Goal: Complete application form

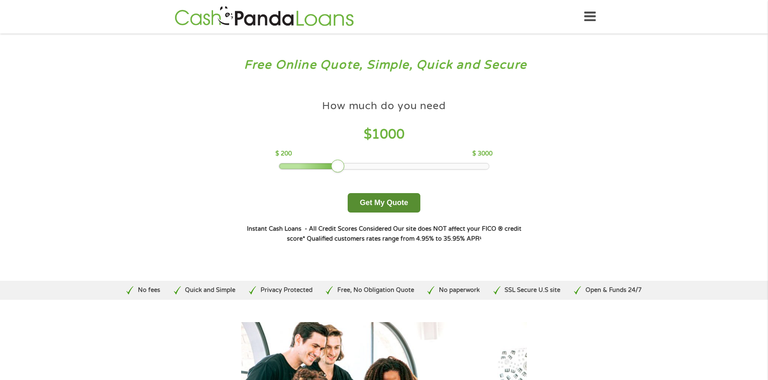
click at [395, 206] on button "Get My Quote" at bounding box center [384, 202] width 72 height 19
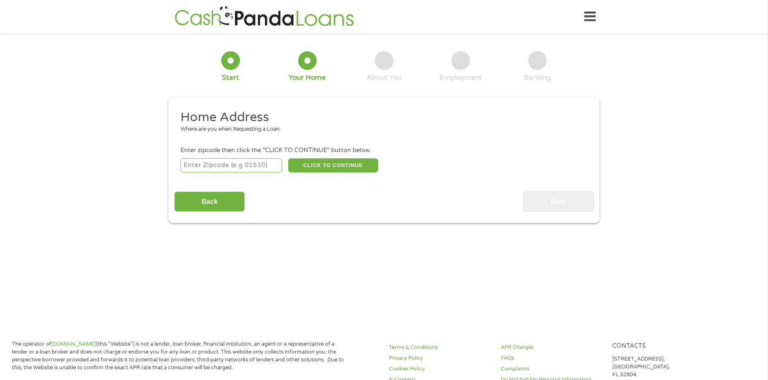
drag, startPoint x: 238, startPoint y: 161, endPoint x: 233, endPoint y: 162, distance: 5.8
click at [238, 161] on input "number" at bounding box center [231, 165] width 102 height 14
click at [223, 161] on input "number" at bounding box center [231, 165] width 102 height 14
type input "2870"
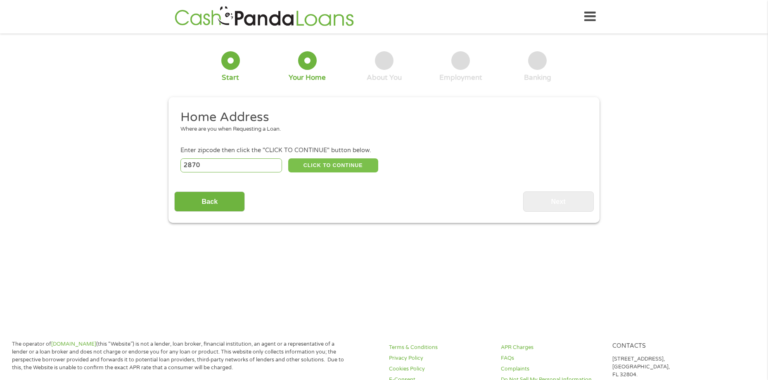
type input "2870"
click at [318, 165] on button "CLICK TO CONTINUE" at bounding box center [333, 165] width 90 height 14
click at [221, 159] on input "2870" at bounding box center [231, 165] width 102 height 14
drag, startPoint x: 223, startPoint y: 169, endPoint x: 173, endPoint y: 168, distance: 49.2
click at [173, 168] on div "This field is hidden when viewing the form gclid EAIaIQobChMIjYvzu-n2jwMV-zYIBR…" at bounding box center [384, 160] width 431 height 126
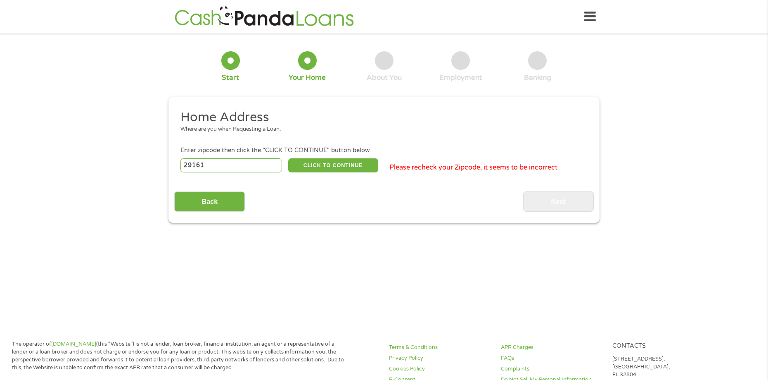
type input "29161"
click at [289, 211] on div "Back Next" at bounding box center [383, 198] width 419 height 26
click at [332, 164] on button "CLICK TO CONTINUE" at bounding box center [333, 165] width 90 height 14
type input "29161"
type input "Timmonsville"
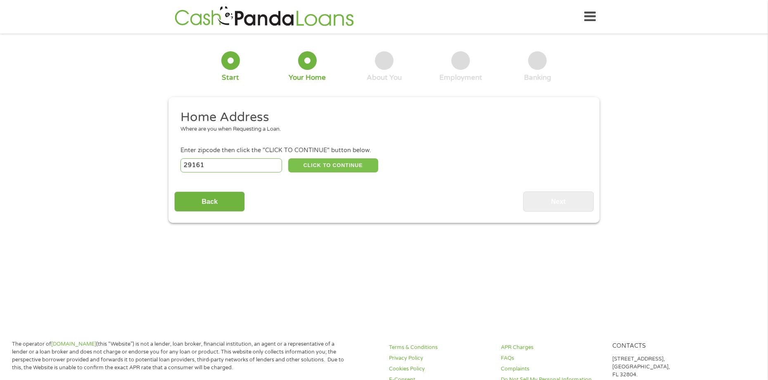
select select "[US_STATE]"
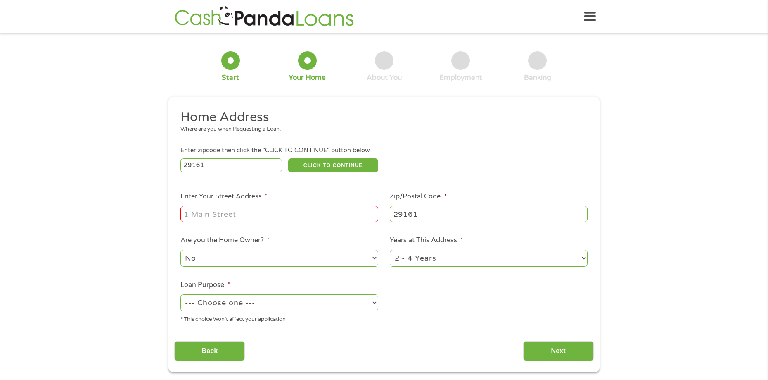
click at [231, 204] on div at bounding box center [279, 213] width 198 height 19
click at [227, 209] on input "Enter Your Street Address *" at bounding box center [279, 214] width 198 height 16
click at [214, 217] on input "Enter Your Street Address *" at bounding box center [279, 214] width 198 height 16
click at [242, 211] on input "Enter Your Street Address *" at bounding box center [279, 214] width 198 height 16
type input "[STREET_ADDRESS]"
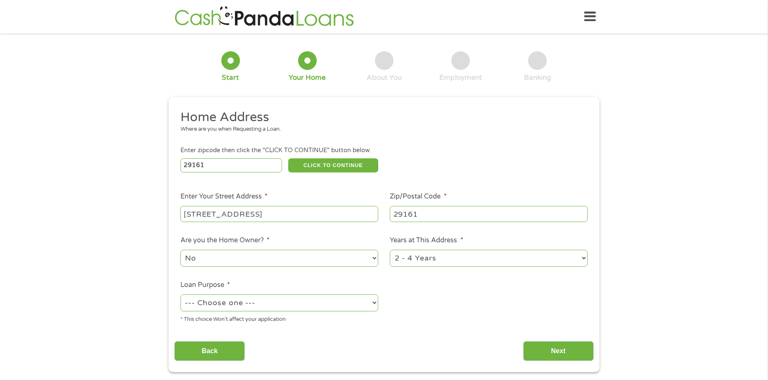
drag, startPoint x: 309, startPoint y: 258, endPoint x: 300, endPoint y: 259, distance: 9.5
click at [309, 258] on select "No Yes" at bounding box center [279, 257] width 198 height 17
select select "yes"
click at [180, 249] on select "No Yes" at bounding box center [279, 257] width 198 height 17
click at [301, 298] on select "--- Choose one --- Pay Bills Debt Consolidation Home Improvement Major Purchase…" at bounding box center [279, 302] width 198 height 17
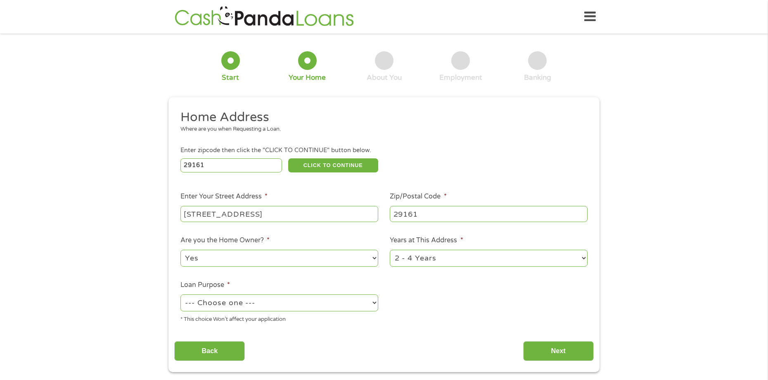
select select "shorttermcash"
click at [180, 294] on select "--- Choose one --- Pay Bills Debt Consolidation Home Improvement Major Purchase…" at bounding box center [279, 302] width 198 height 17
click at [571, 349] on input "Next" at bounding box center [558, 351] width 71 height 20
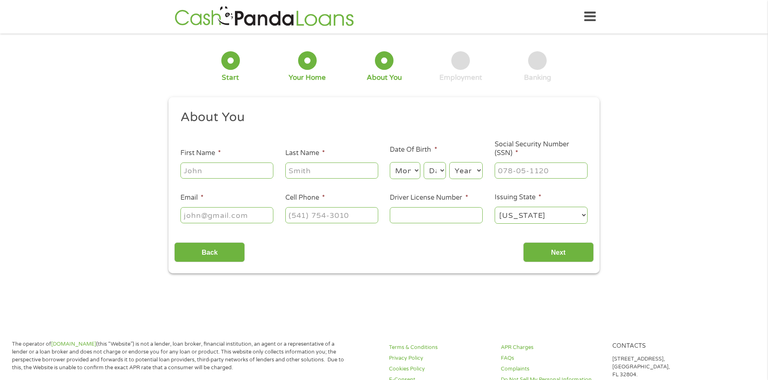
click at [255, 164] on input "First Name *" at bounding box center [226, 170] width 93 height 16
click at [227, 166] on input "First Name *" at bounding box center [226, 170] width 93 height 16
click at [209, 168] on input "First Name *" at bounding box center [226, 170] width 93 height 16
click at [209, 169] on input "First Name *" at bounding box center [226, 170] width 93 height 16
click at [235, 216] on input "Email *" at bounding box center [226, 215] width 93 height 16
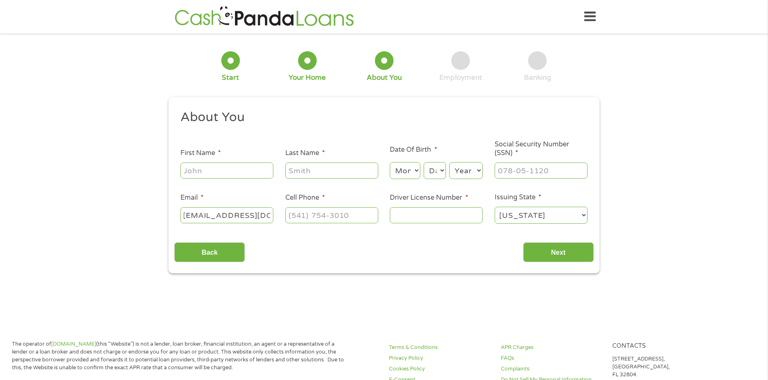
scroll to position [0, 9]
type input "[EMAIL_ADDRESS][DOMAIN_NAME]"
click at [329, 221] on input "(___) ___-____" at bounding box center [331, 215] width 93 height 16
type input "[PHONE_NUMBER]"
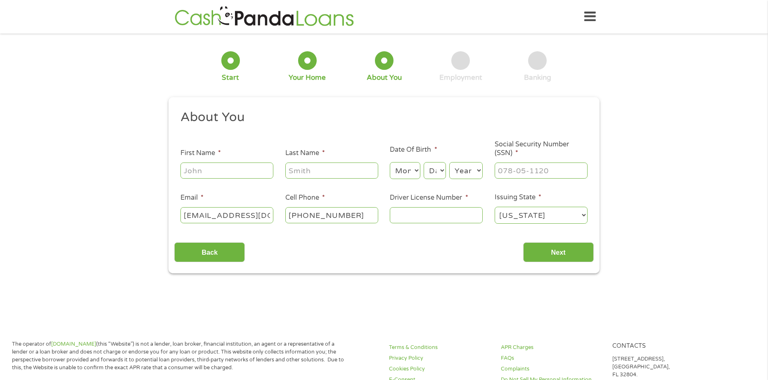
click at [433, 217] on input "Driver License Number *" at bounding box center [436, 215] width 93 height 16
click at [418, 215] on input "1066157" at bounding box center [436, 215] width 93 height 16
type input "10661657"
click at [572, 254] on input "Next" at bounding box center [558, 252] width 71 height 20
click at [413, 176] on select "Month 1 2 3 4 5 6 7 8 9 10 11 12" at bounding box center [405, 170] width 30 height 17
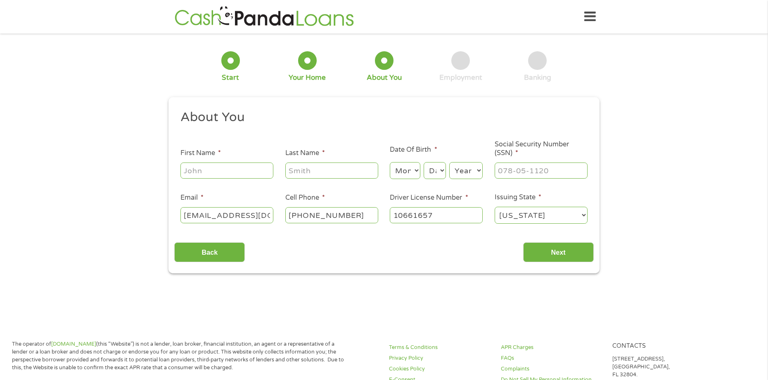
select select "8"
click at [390, 162] on select "Month 1 2 3 4 5 6 7 8 9 10 11 12" at bounding box center [405, 170] width 30 height 17
click at [437, 170] on select "Day 1 2 3 4 5 6 7 8 9 10 11 12 13 14 15 16 17 18 19 20 21 22 23 24 25 26 27 28 …" at bounding box center [435, 170] width 22 height 17
select select "1"
click at [424, 162] on select "Day 1 2 3 4 5 6 7 8 9 10 11 12 13 14 15 16 17 18 19 20 21 22 23 24 25 26 27 28 …" at bounding box center [435, 170] width 22 height 17
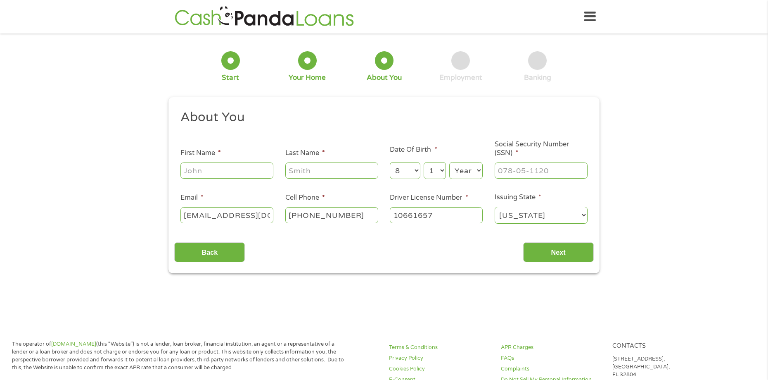
click at [470, 172] on select "Year [DATE] 2006 2005 2004 2003 2002 2001 2000 1999 1998 1997 1996 1995 1994 19…" at bounding box center [465, 170] width 33 height 17
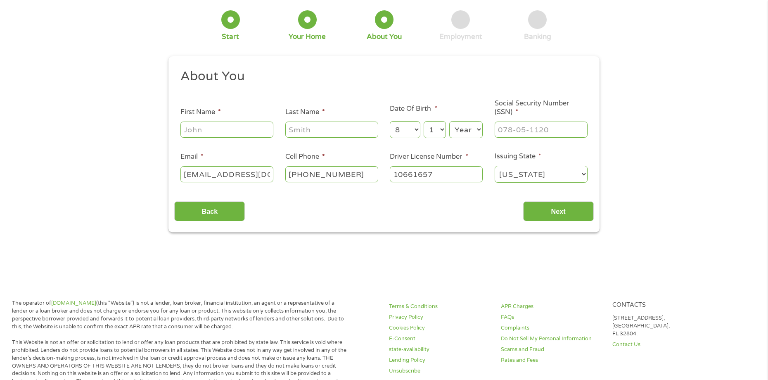
scroll to position [41, 0]
click at [461, 128] on select "Year [DATE] 2006 2005 2004 2003 2002 2001 2000 1999 1998 1997 1996 1995 1994 19…" at bounding box center [465, 129] width 33 height 17
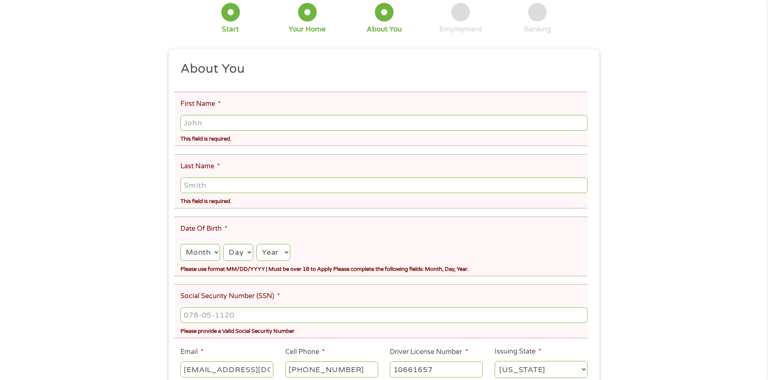
scroll to position [83, 0]
